Goal: Information Seeking & Learning: Learn about a topic

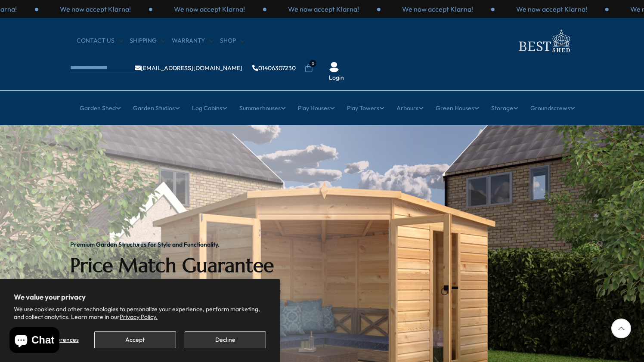
click at [218, 337] on button "Decline" at bounding box center [225, 340] width 81 height 17
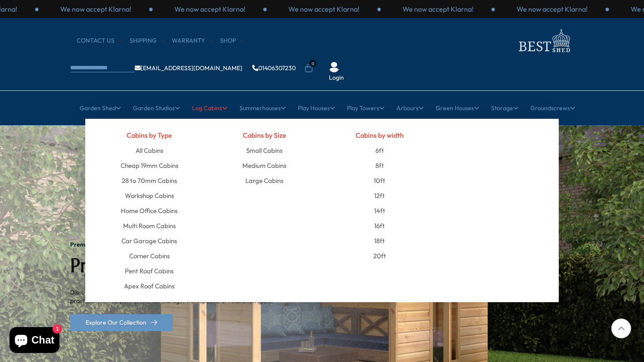
click at [222, 105] on icon at bounding box center [224, 108] width 5 height 6
click at [152, 143] on link "All Cabins" at bounding box center [150, 150] width 28 height 15
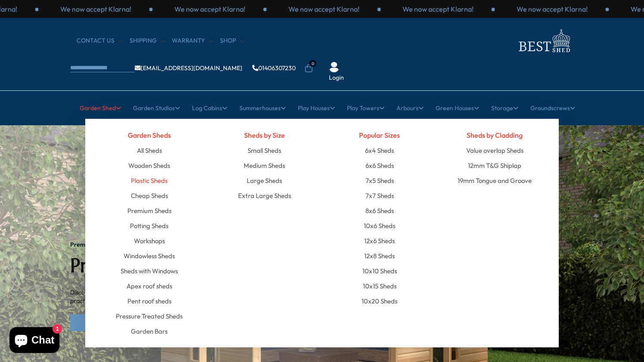
click at [158, 173] on link "Plastic Sheds" at bounding box center [149, 180] width 37 height 15
click at [156, 143] on link "All Sheds" at bounding box center [149, 150] width 25 height 15
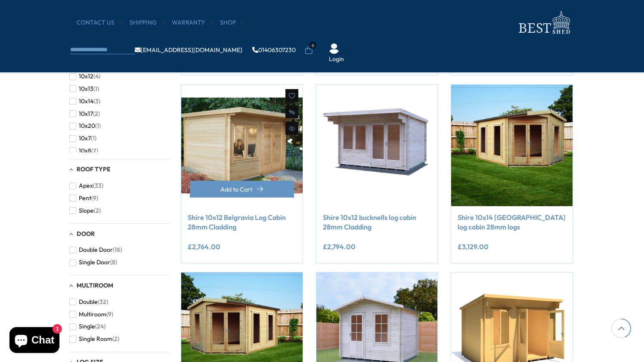
scroll to position [435, 1]
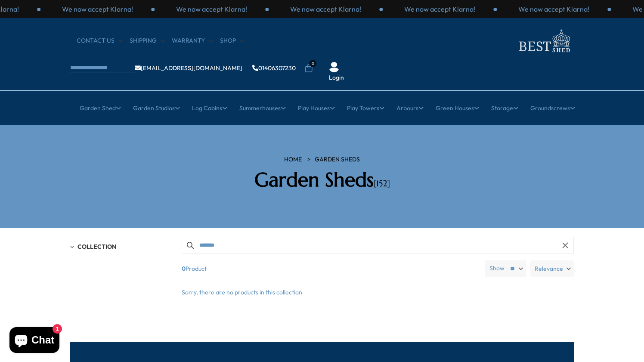
click at [466, 237] on input "*******" at bounding box center [378, 245] width 392 height 17
click at [498, 264] on label "Show" at bounding box center [497, 268] width 15 height 9
click at [506, 261] on select "** ** **" at bounding box center [516, 269] width 20 height 16
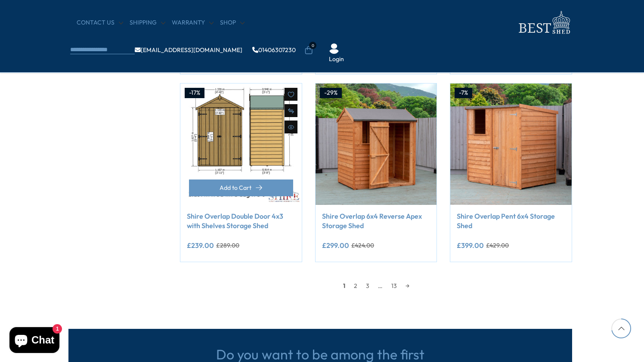
scroll to position [696, 2]
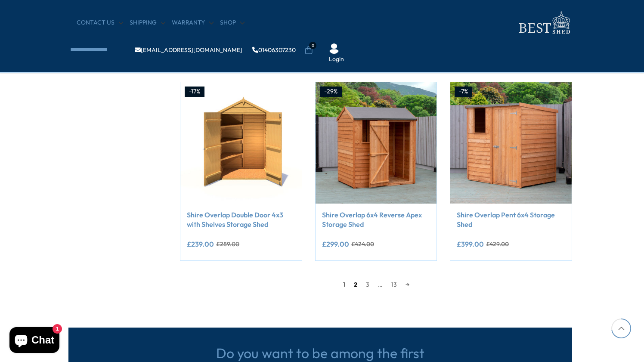
click at [355, 280] on link "2" at bounding box center [356, 284] width 12 height 13
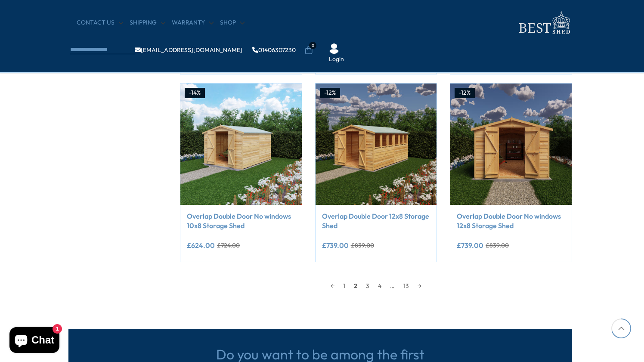
scroll to position [706, 2]
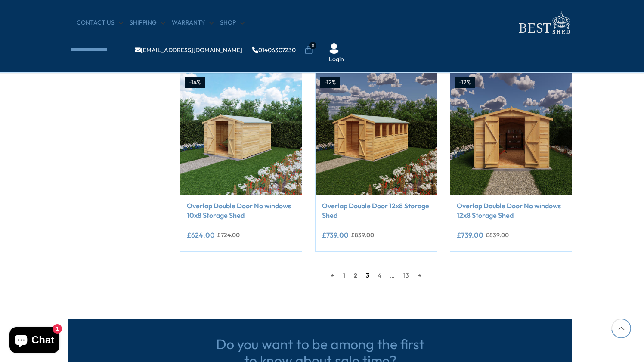
click at [369, 274] on link "3" at bounding box center [368, 275] width 12 height 13
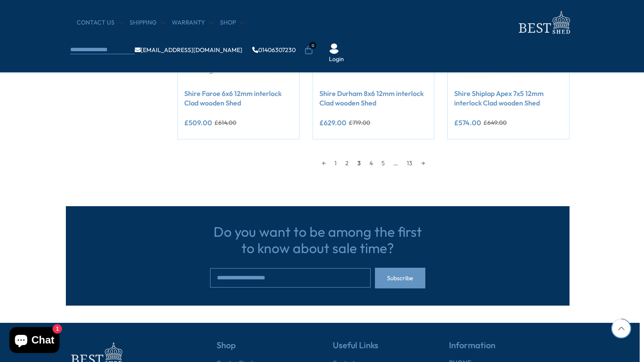
scroll to position [837, 4]
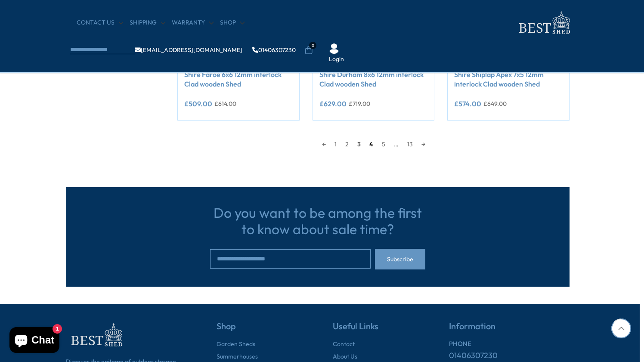
click at [371, 142] on link "4" at bounding box center [371, 144] width 12 height 13
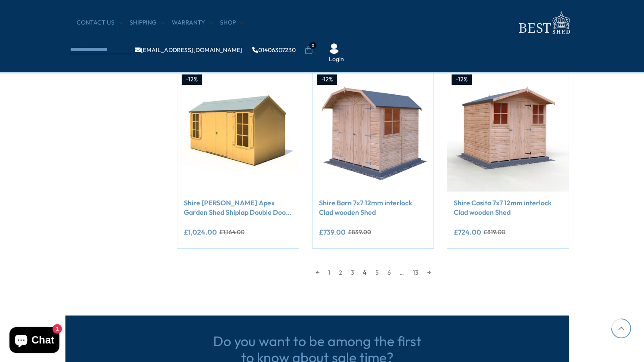
scroll to position [708, 5]
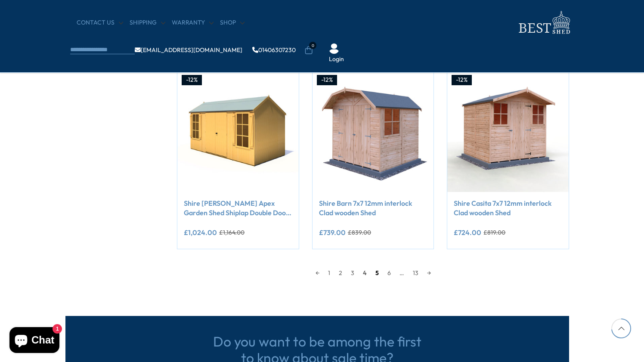
click at [376, 271] on link "5" at bounding box center [377, 273] width 12 height 13
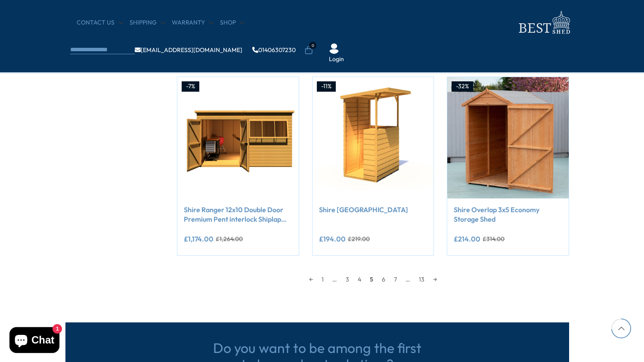
scroll to position [709, 5]
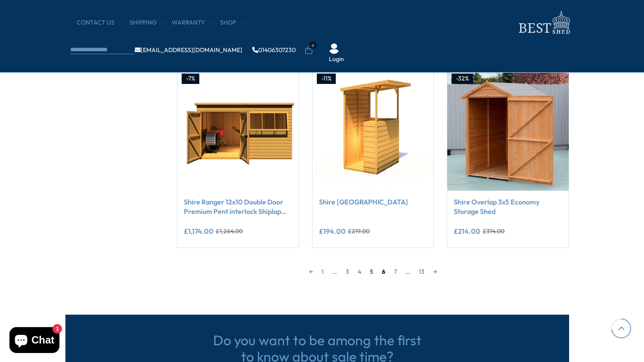
click at [383, 272] on link "6" at bounding box center [384, 271] width 12 height 13
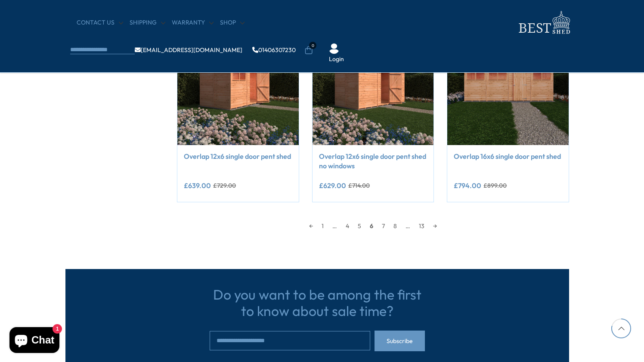
scroll to position [769, 5]
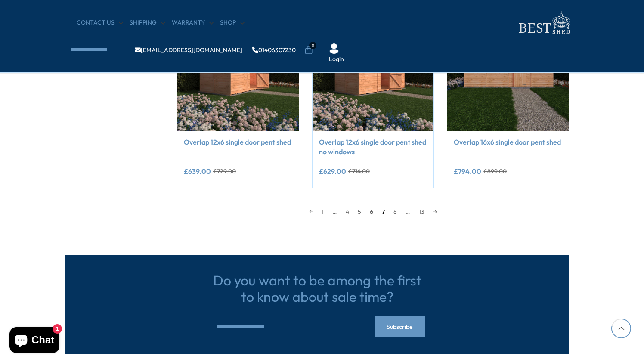
click at [383, 209] on link "7" at bounding box center [384, 211] width 12 height 13
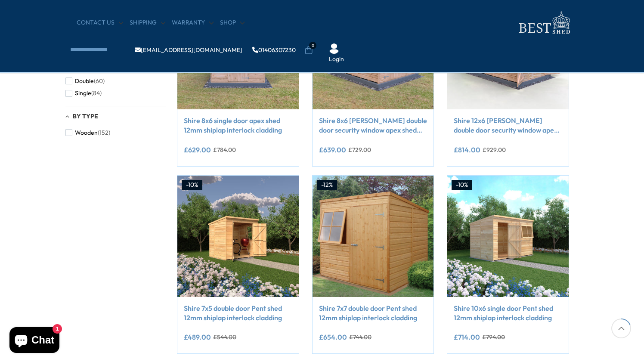
scroll to position [436, 5]
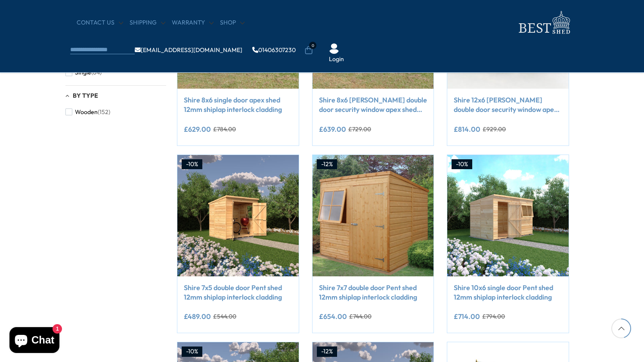
scroll to position [769, 5]
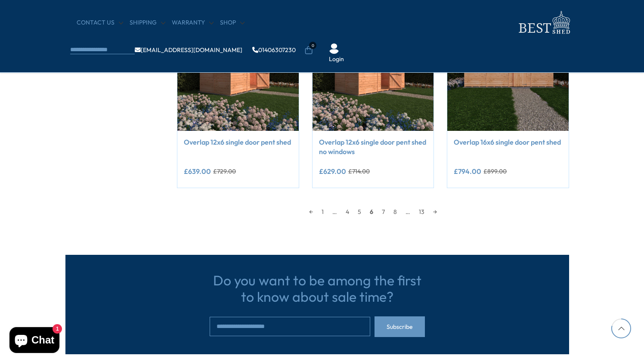
scroll to position [709, 5]
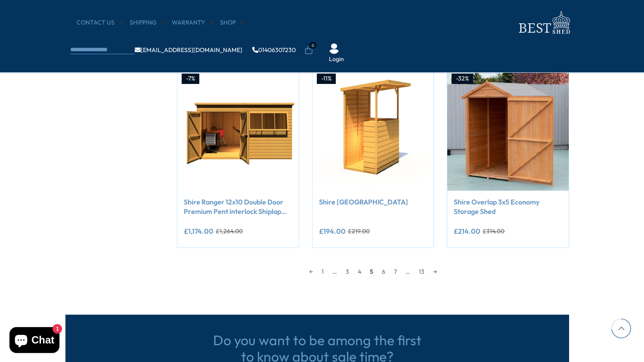
scroll to position [708, 5]
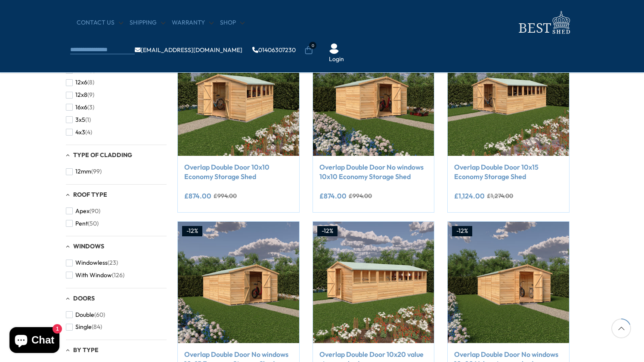
scroll to position [195, 4]
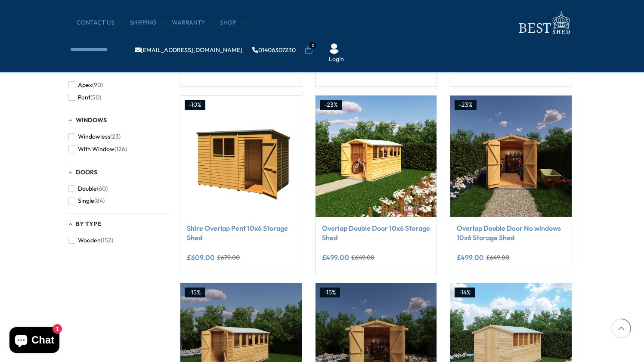
scroll to position [308, 2]
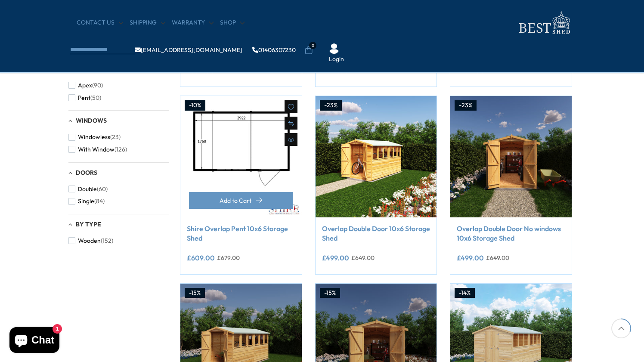
click at [246, 168] on img at bounding box center [240, 156] width 121 height 121
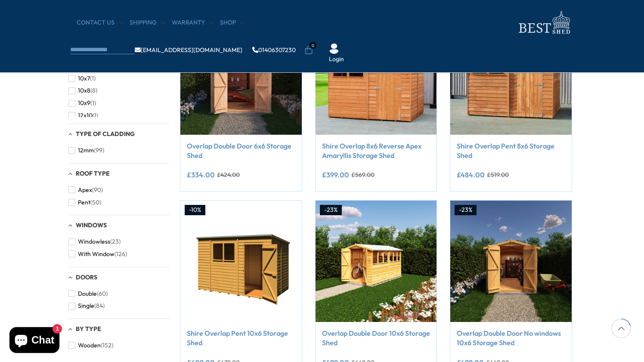
scroll to position [203, 2]
click at [70, 240] on span "button" at bounding box center [71, 241] width 7 height 7
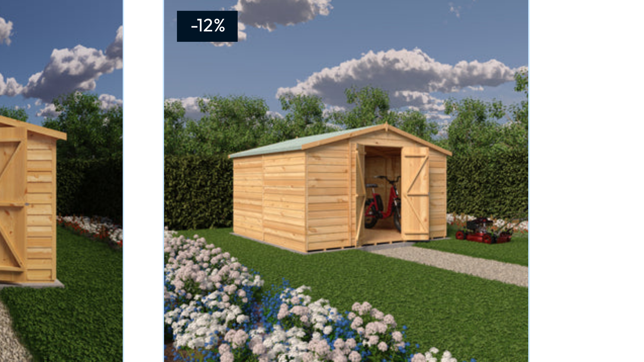
scroll to position [654, 4]
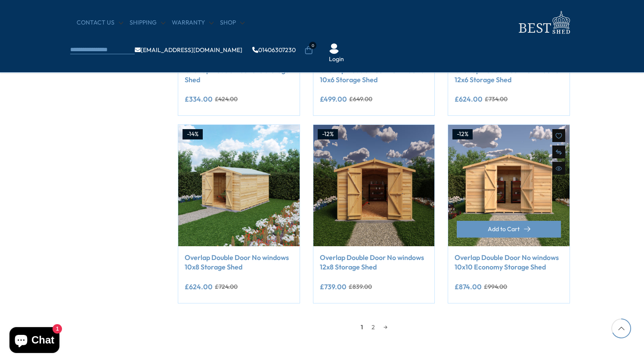
click at [535, 191] on img at bounding box center [508, 185] width 121 height 121
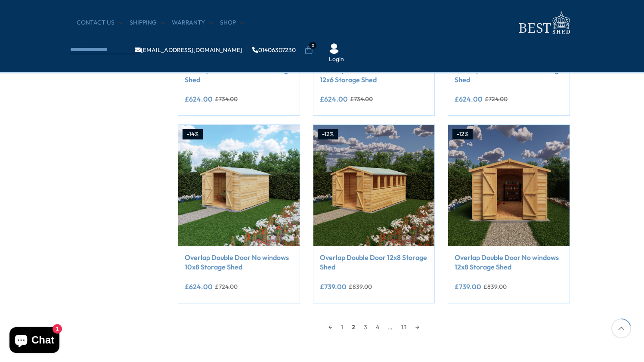
scroll to position [203, 2]
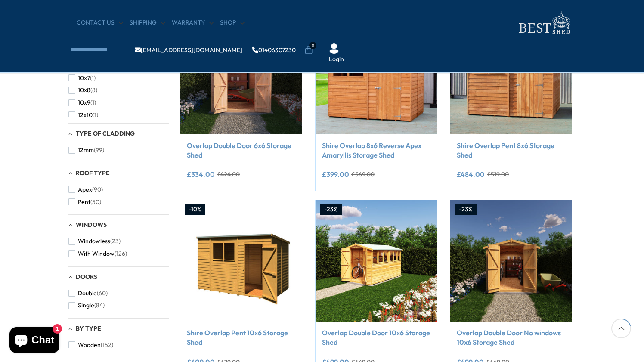
scroll to position [696, 2]
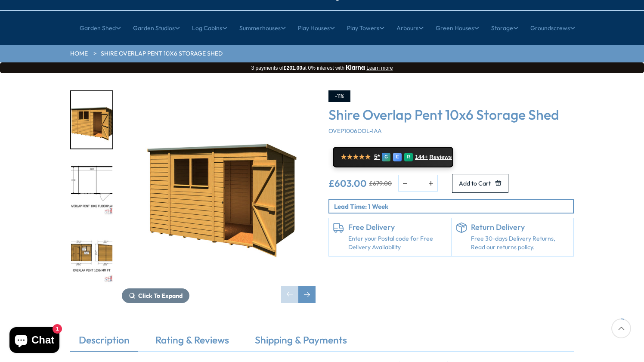
scroll to position [82, 0]
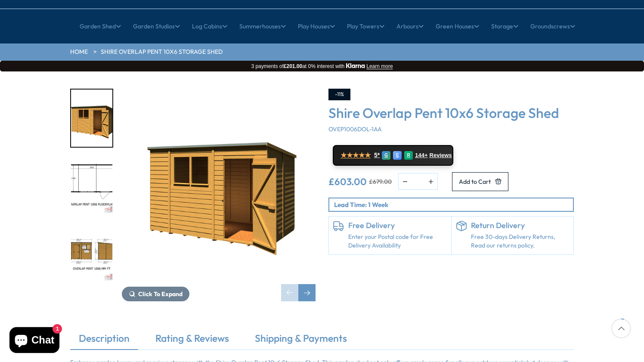
click at [82, 157] on img "2 / 10" at bounding box center [91, 185] width 41 height 57
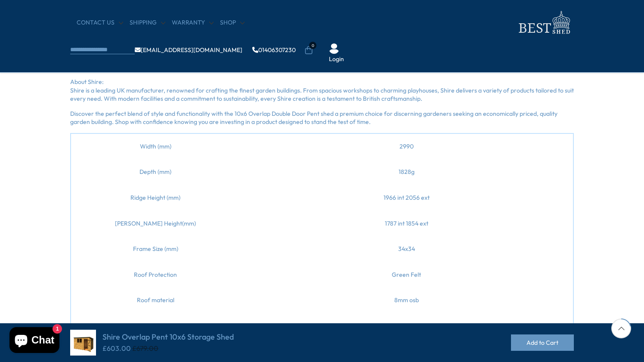
scroll to position [380, 0]
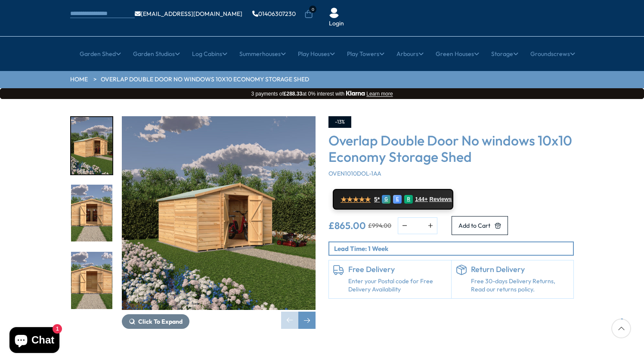
scroll to position [55, 0]
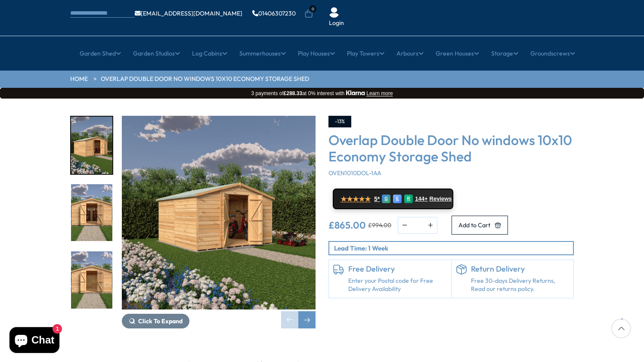
click at [87, 261] on img "3 / 20" at bounding box center [91, 280] width 41 height 57
click at [306, 311] on div "Next slide" at bounding box center [306, 319] width 17 height 17
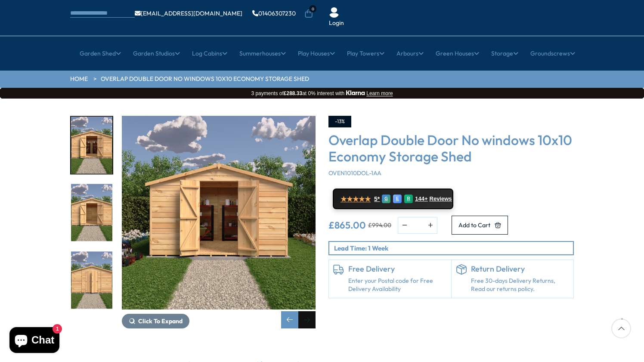
click at [306, 311] on div "Next slide" at bounding box center [306, 319] width 17 height 17
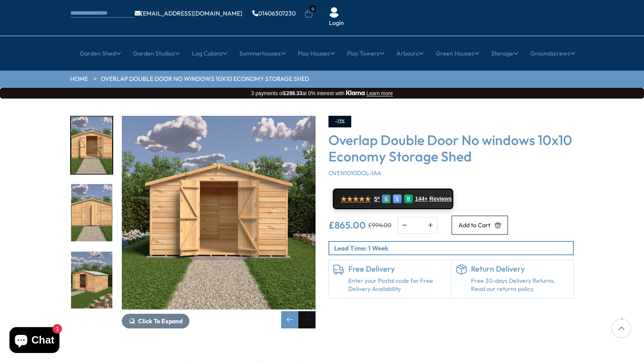
click at [306, 311] on div "Next slide" at bounding box center [306, 319] width 17 height 17
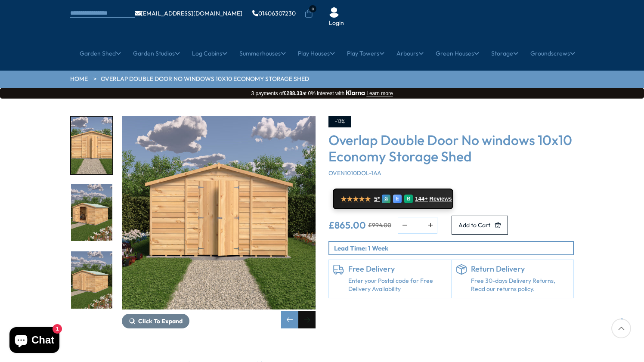
click at [306, 311] on div "Next slide" at bounding box center [306, 319] width 17 height 17
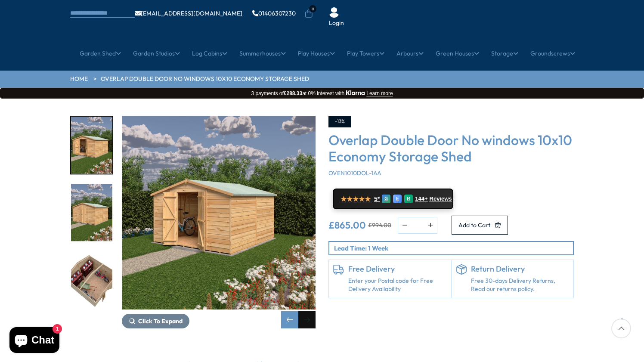
click at [306, 311] on div "Next slide" at bounding box center [306, 319] width 17 height 17
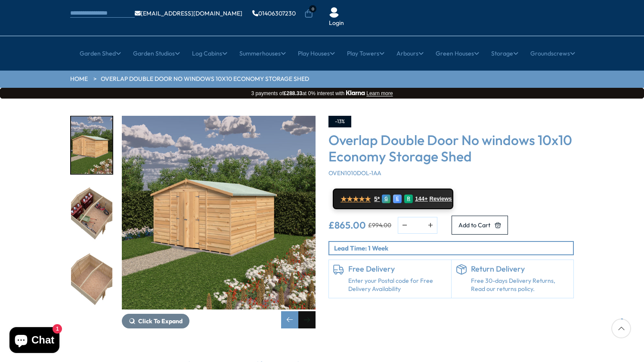
click at [306, 311] on div "Next slide" at bounding box center [306, 319] width 17 height 17
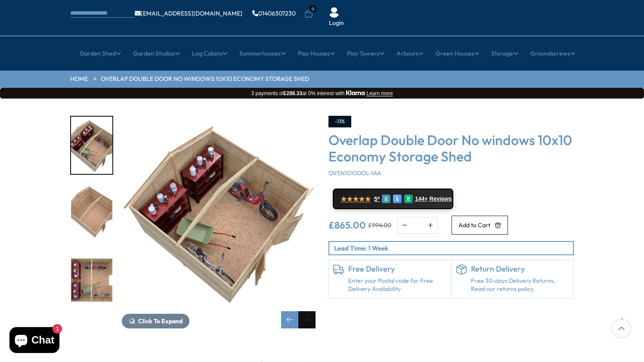
click at [309, 311] on div "Next slide" at bounding box center [306, 319] width 17 height 17
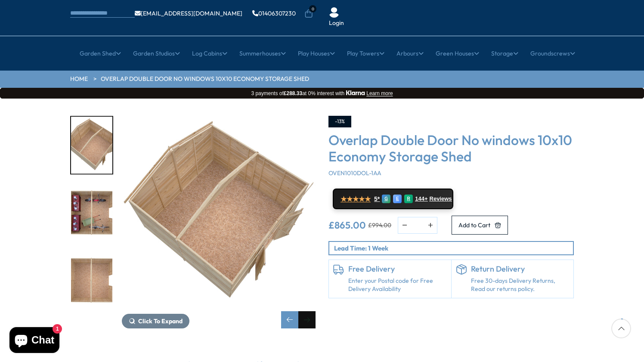
click at [309, 311] on div "Next slide" at bounding box center [306, 319] width 17 height 17
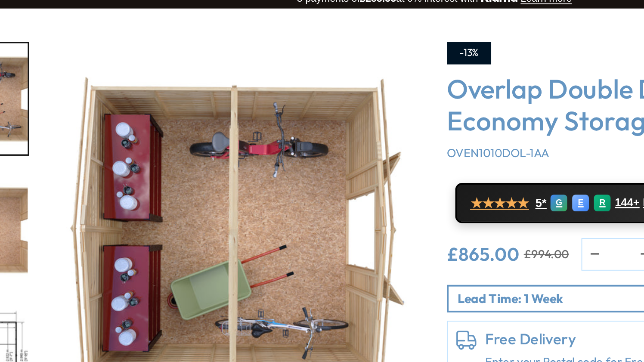
scroll to position [52, 0]
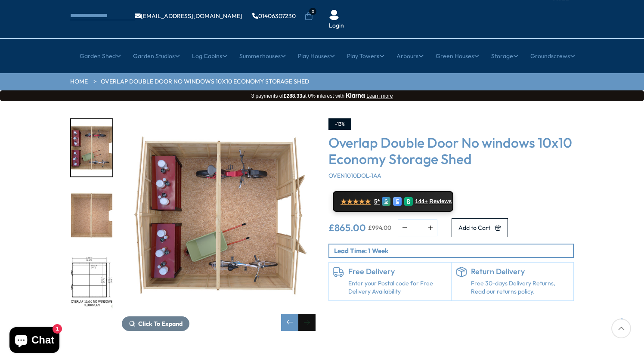
click at [309, 314] on div "Next slide" at bounding box center [306, 322] width 17 height 17
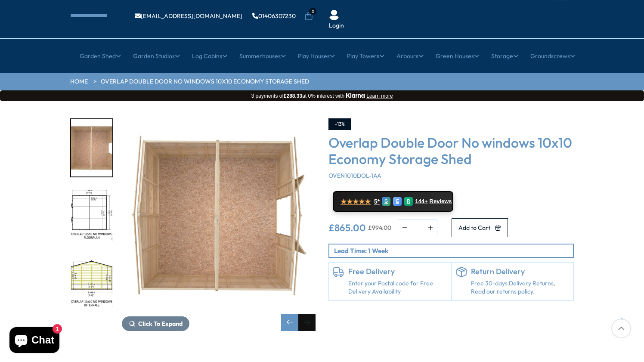
click at [309, 314] on div "Next slide" at bounding box center [306, 322] width 17 height 17
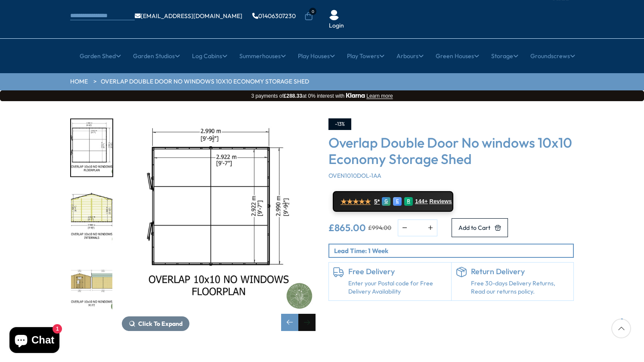
click at [309, 314] on div "Next slide" at bounding box center [306, 322] width 17 height 17
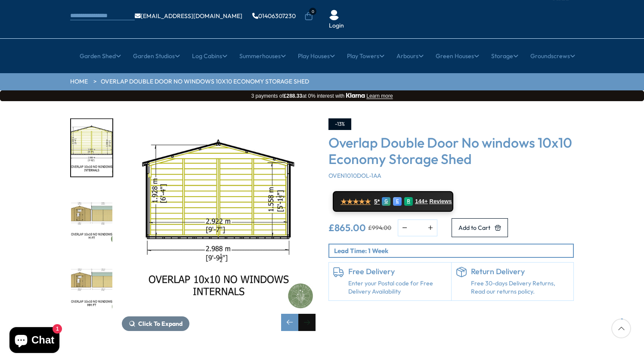
click at [309, 314] on div "Next slide" at bounding box center [306, 322] width 17 height 17
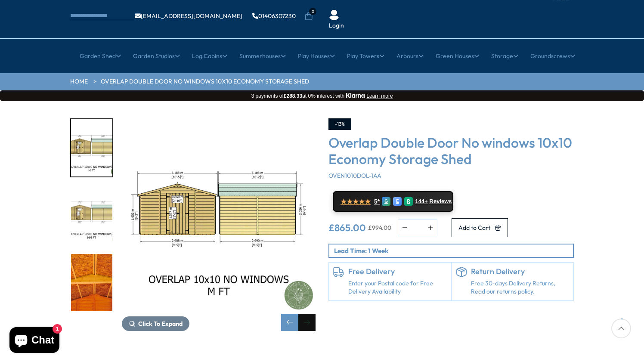
click at [309, 314] on div "Next slide" at bounding box center [306, 322] width 17 height 17
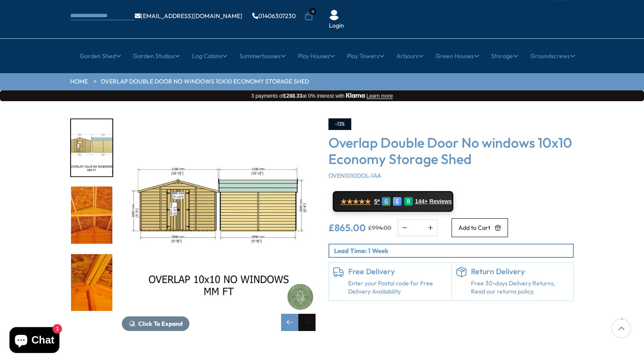
click at [309, 314] on div "Next slide" at bounding box center [306, 322] width 17 height 17
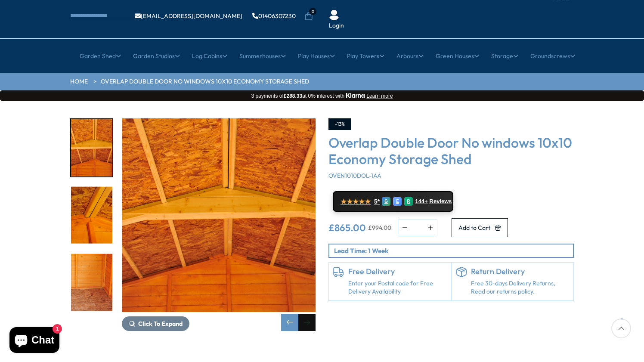
click at [309, 314] on div "Next slide" at bounding box center [306, 322] width 17 height 17
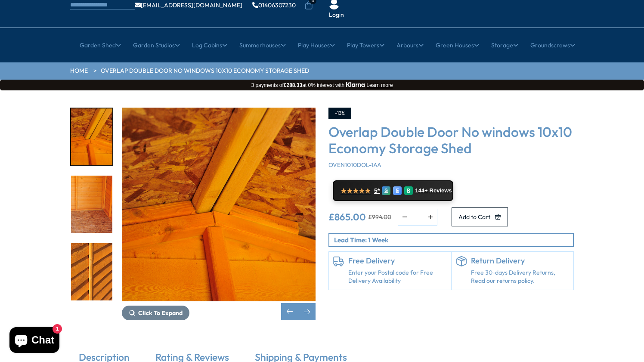
scroll to position [78, 0]
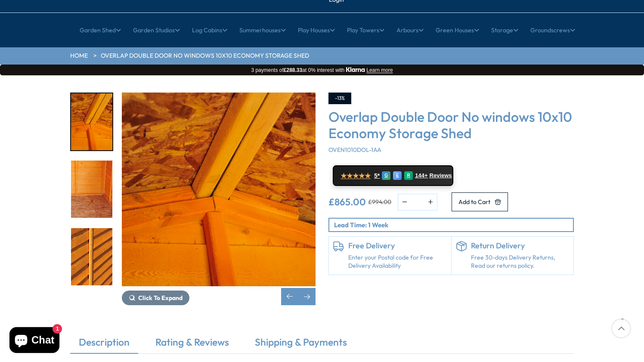
click at [379, 254] on link "Enter your Postal code for Free Delivery Availability" at bounding box center [397, 262] width 99 height 17
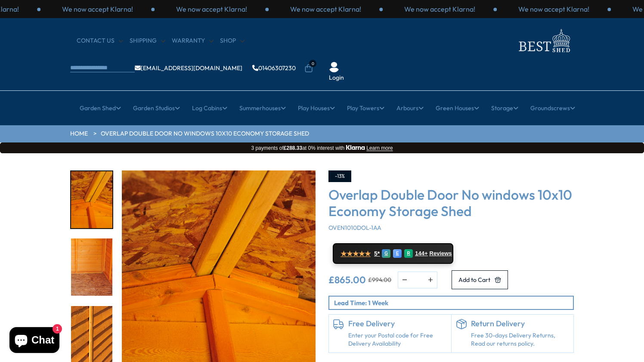
click at [382, 332] on link "Enter your Postal code for Free Delivery Availability" at bounding box center [397, 340] width 99 height 17
click at [417, 298] on p "Lead Time: 1 Week" at bounding box center [453, 302] width 239 height 9
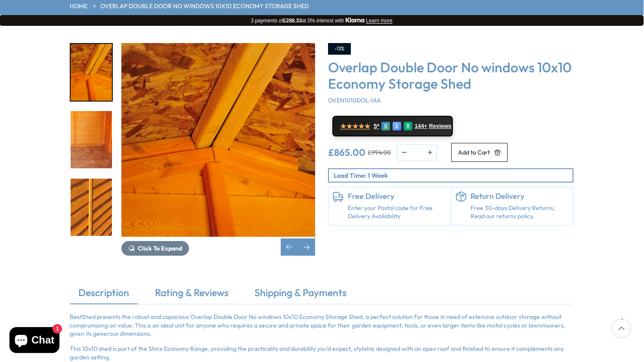
scroll to position [36, 0]
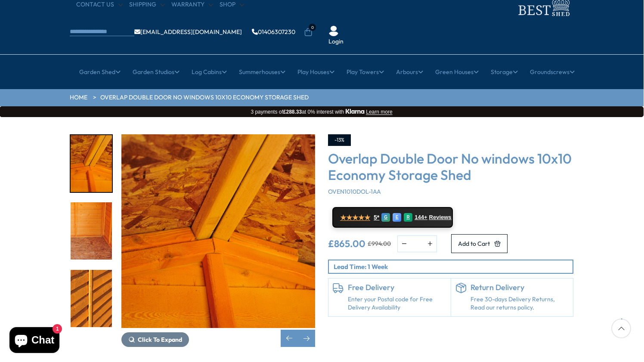
click at [111, 202] on img "17 / 20" at bounding box center [91, 230] width 41 height 57
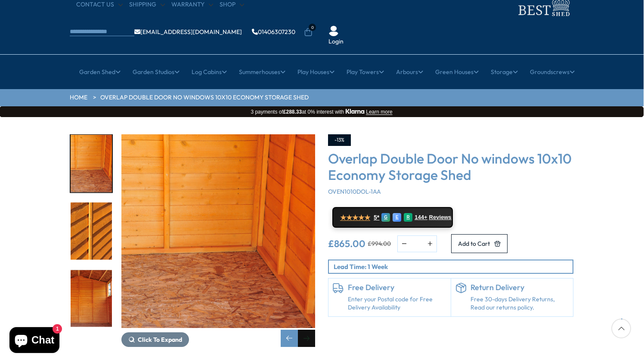
click at [305, 330] on div "Next slide" at bounding box center [306, 338] width 17 height 17
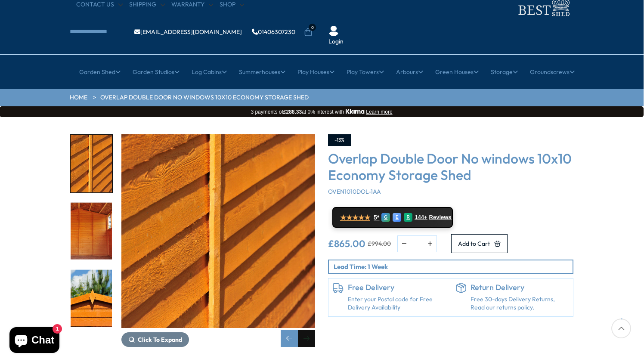
click at [305, 330] on div "Next slide" at bounding box center [306, 338] width 17 height 17
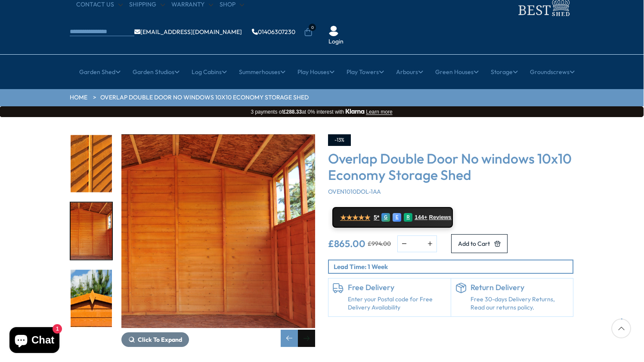
click at [305, 330] on div "Next slide" at bounding box center [306, 338] width 17 height 17
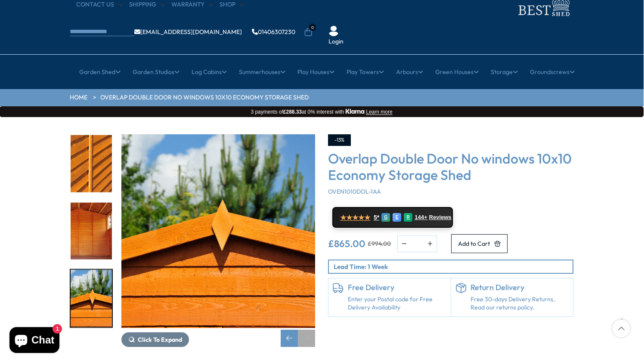
click at [305, 330] on div "Next slide" at bounding box center [306, 338] width 17 height 17
click at [293, 330] on div "Previous slide" at bounding box center [289, 338] width 17 height 17
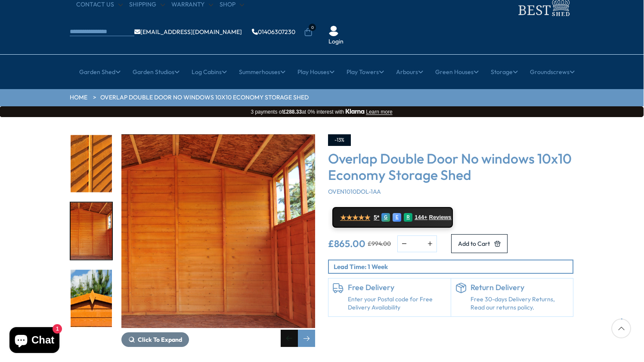
click at [293, 330] on div "Previous slide" at bounding box center [289, 338] width 17 height 17
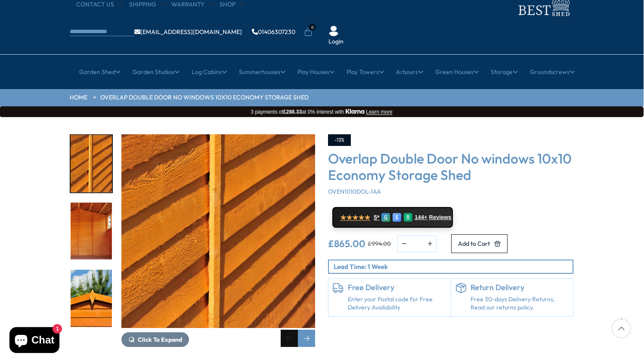
click at [293, 330] on div "Previous slide" at bounding box center [289, 338] width 17 height 17
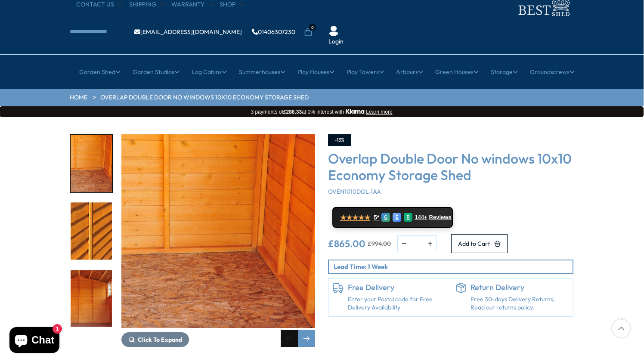
click at [293, 330] on div "Previous slide" at bounding box center [289, 338] width 17 height 17
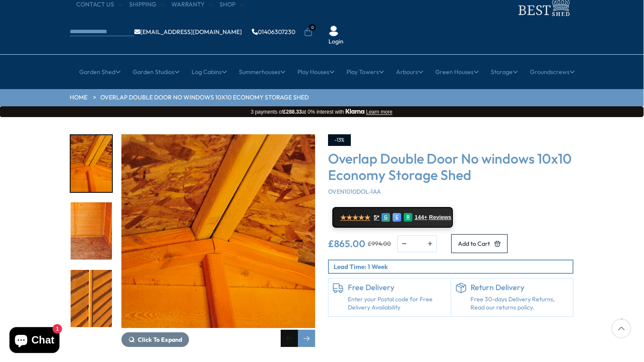
click at [293, 330] on div "Previous slide" at bounding box center [289, 338] width 17 height 17
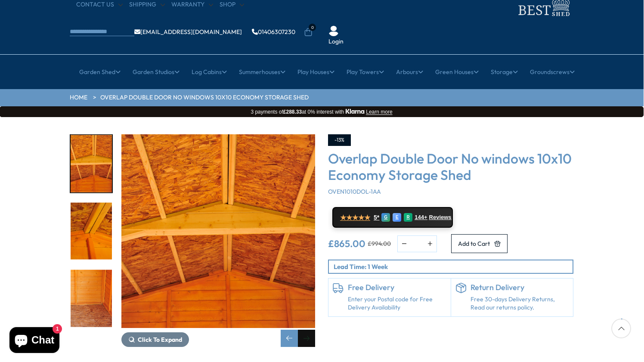
click at [308, 330] on div "Next slide" at bounding box center [306, 338] width 17 height 17
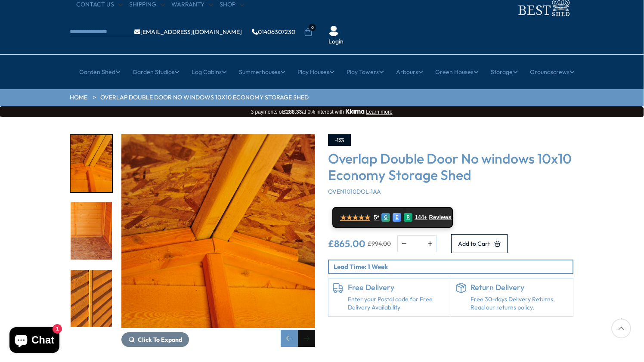
click at [308, 330] on div "Next slide" at bounding box center [306, 338] width 17 height 17
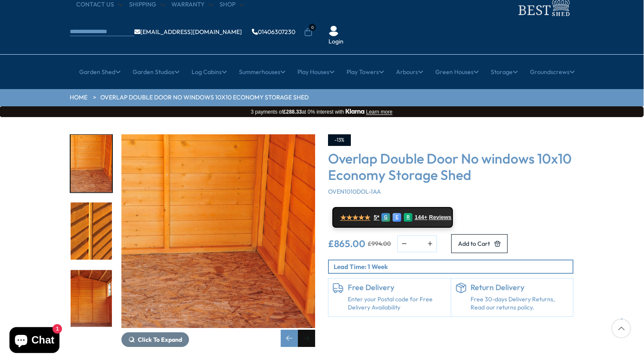
click at [308, 330] on div "Next slide" at bounding box center [306, 338] width 17 height 17
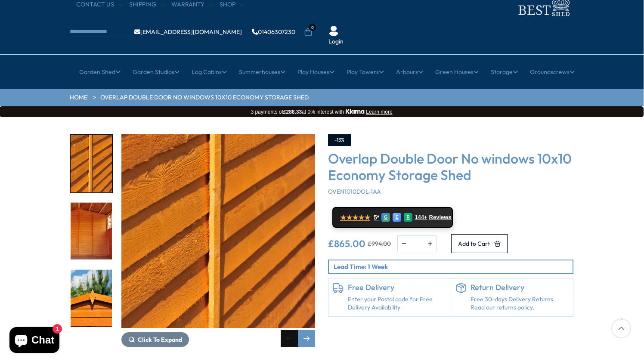
click at [290, 330] on div "Previous slide" at bounding box center [289, 338] width 17 height 17
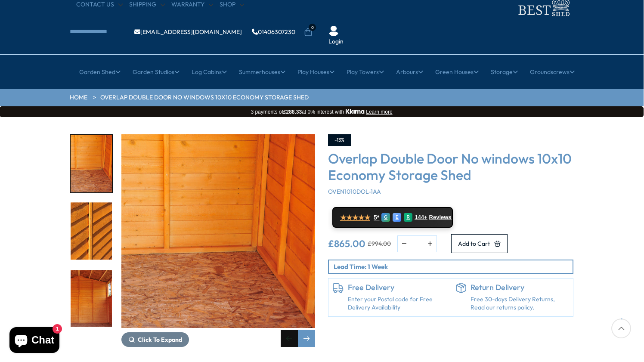
click at [290, 330] on div "Previous slide" at bounding box center [289, 338] width 17 height 17
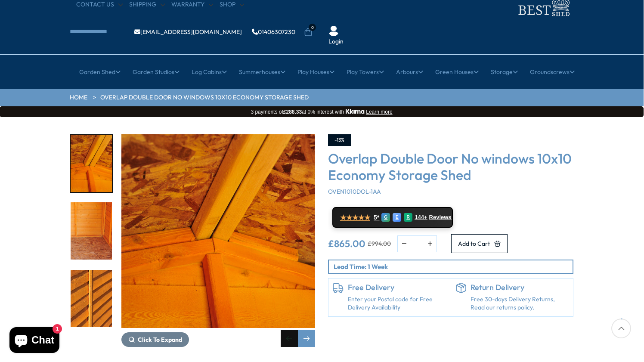
click at [290, 330] on div "Previous slide" at bounding box center [289, 338] width 17 height 17
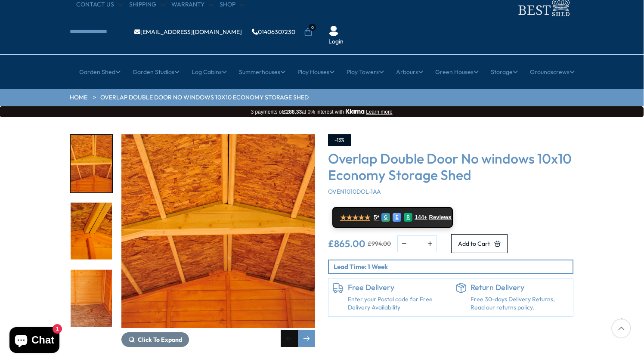
click at [290, 330] on div "Previous slide" at bounding box center [289, 338] width 17 height 17
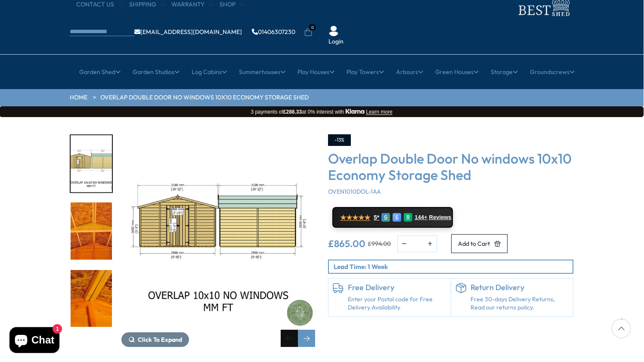
click at [290, 330] on div "Previous slide" at bounding box center [289, 338] width 17 height 17
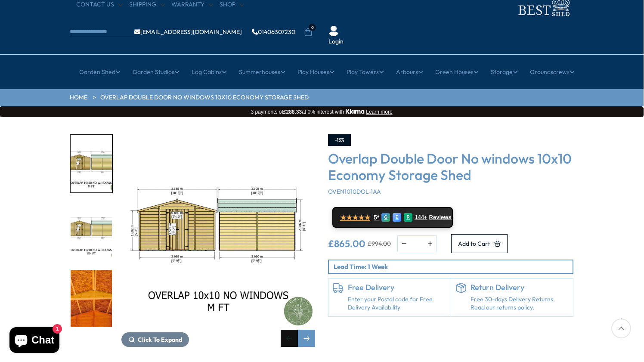
click at [290, 330] on div "Previous slide" at bounding box center [289, 338] width 17 height 17
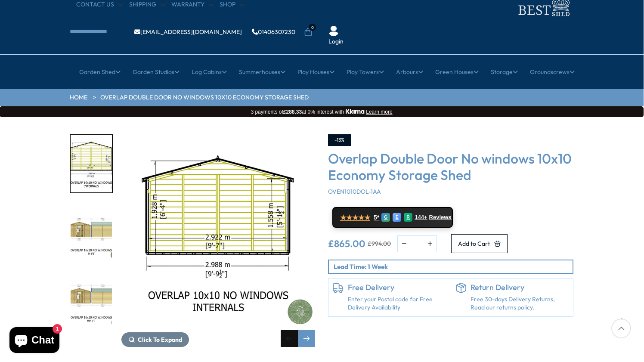
click at [290, 330] on div "Previous slide" at bounding box center [289, 338] width 17 height 17
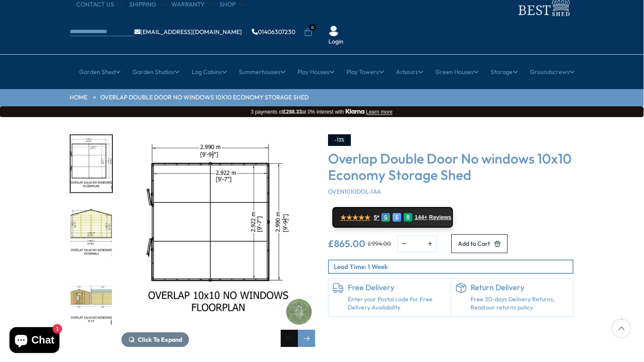
click at [290, 330] on div "Previous slide" at bounding box center [289, 338] width 17 height 17
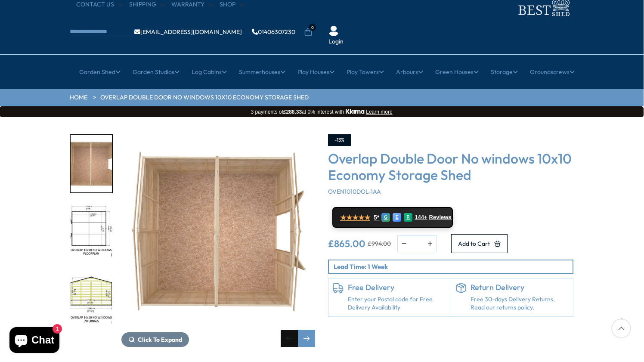
click at [290, 330] on div "Previous slide" at bounding box center [289, 338] width 17 height 17
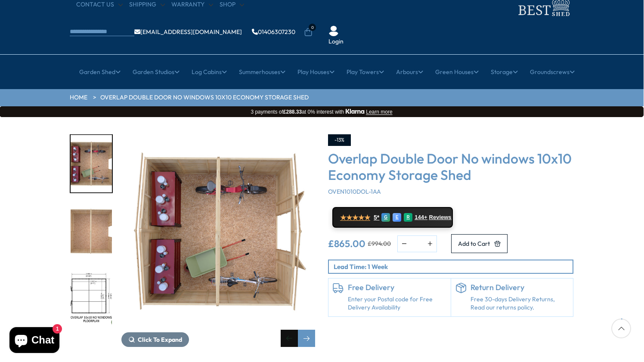
click at [290, 330] on div "Previous slide" at bounding box center [289, 338] width 17 height 17
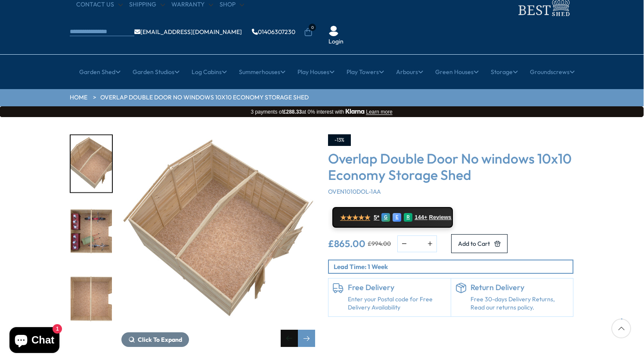
click at [290, 330] on div "Previous slide" at bounding box center [289, 338] width 17 height 17
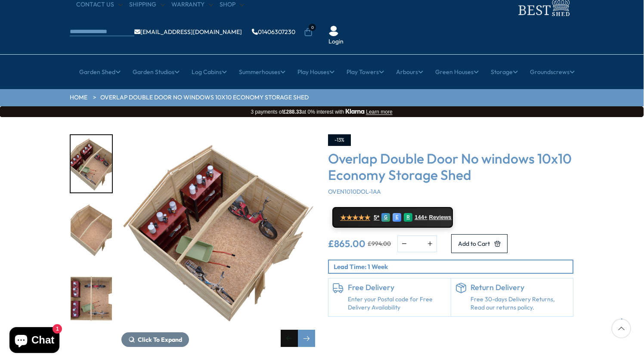
click at [290, 330] on div "Previous slide" at bounding box center [289, 338] width 17 height 17
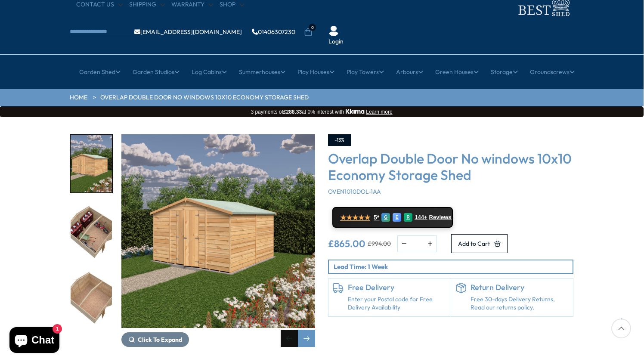
click at [290, 330] on div "Previous slide" at bounding box center [289, 338] width 17 height 17
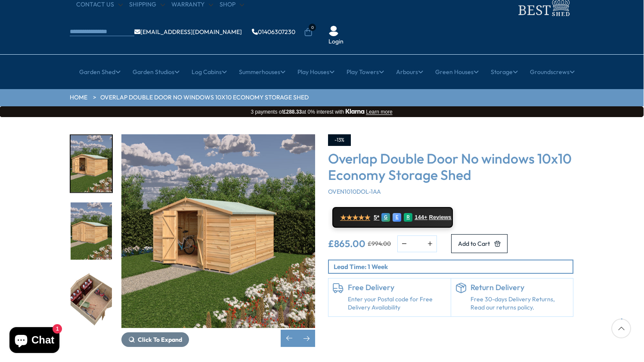
scroll to position [78, 0]
